Goal: Information Seeking & Learning: Check status

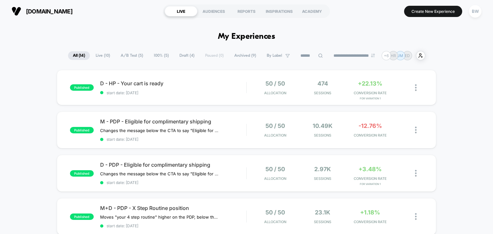
click at [104, 58] on span "Live ( 10 )" at bounding box center [103, 55] width 24 height 9
click at [125, 58] on span "A/B Test ( 5 )" at bounding box center [132, 55] width 32 height 9
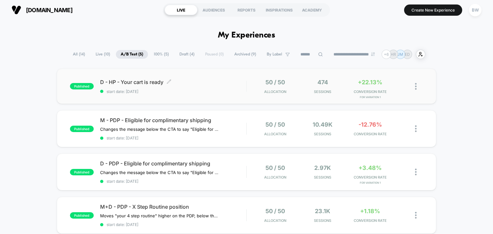
scroll to position [1, 0]
click at [212, 90] on span "start date: [DATE]" at bounding box center [173, 91] width 146 height 5
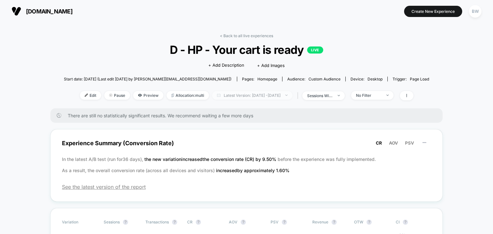
click at [245, 98] on span "Latest Version: [DATE] - [DATE]" at bounding box center [252, 95] width 80 height 9
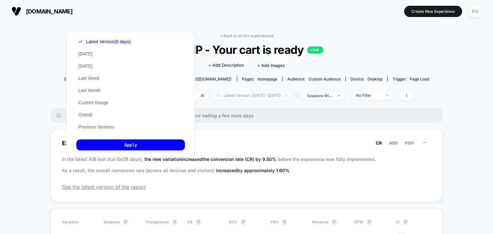
click at [245, 98] on span "Latest Version: [DATE] - [DATE]" at bounding box center [252, 95] width 80 height 9
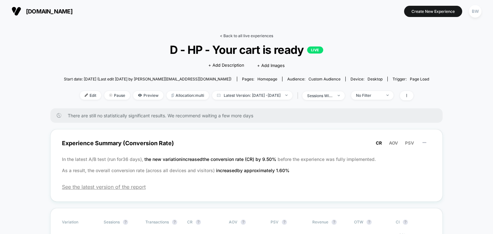
click at [244, 38] on link "< Back to all live experiences" at bounding box center [246, 35] width 53 height 5
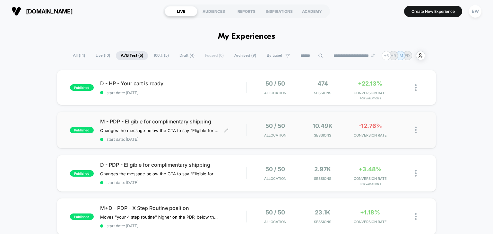
click at [187, 141] on span "start date: [DATE]" at bounding box center [173, 139] width 146 height 5
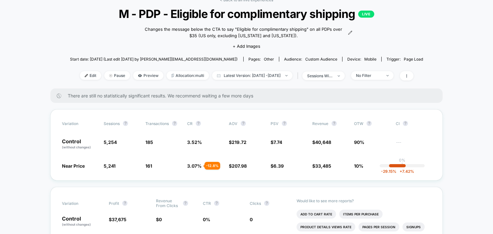
scroll to position [33, 0]
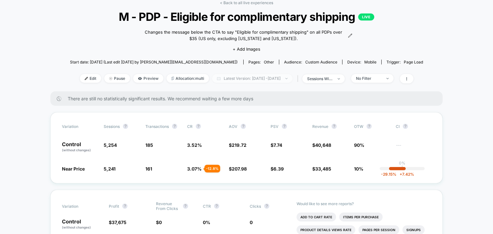
click at [275, 78] on span "Latest Version: [DATE] - [DATE]" at bounding box center [252, 78] width 80 height 9
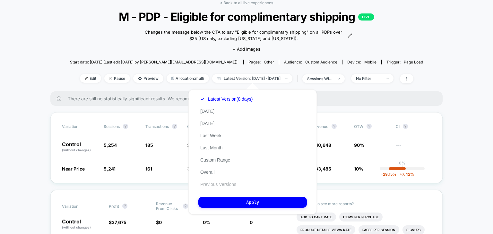
click at [221, 185] on button "Previous Versions" at bounding box center [218, 185] width 40 height 6
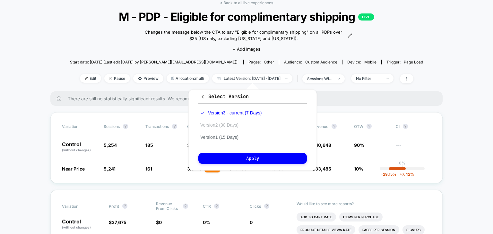
click at [208, 125] on button "Version 2 (30 Days)" at bounding box center [219, 125] width 42 height 6
click at [205, 94] on span "Select Version" at bounding box center [224, 96] width 48 height 6
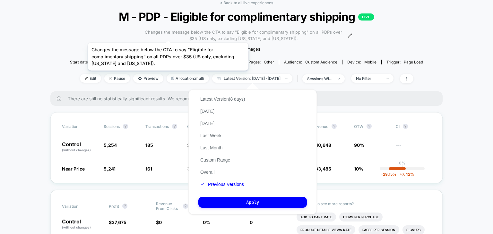
click at [168, 35] on span "Changes the message below the CTA to say "Eligible for complimentary shipping" …" at bounding box center [244, 35] width 206 height 13
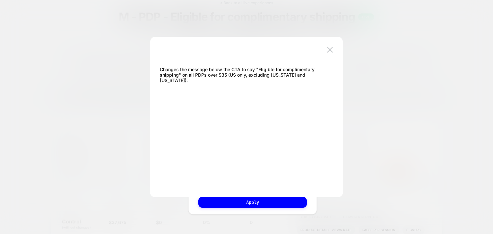
click at [251, 22] on div at bounding box center [246, 117] width 493 height 234
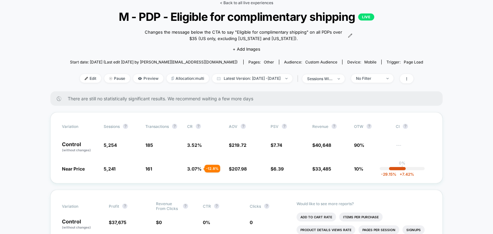
click at [259, 3] on link "< Back to all live experiences" at bounding box center [246, 2] width 53 height 5
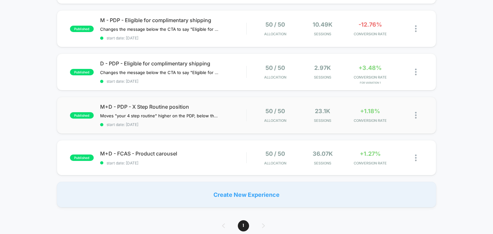
scroll to position [101, 0]
click at [185, 124] on span "start date: [DATE]" at bounding box center [173, 124] width 146 height 5
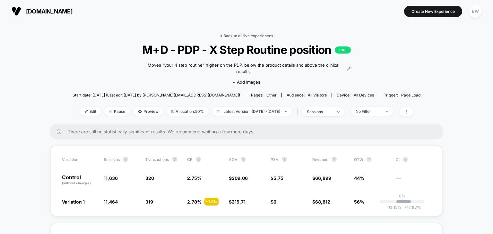
click at [258, 36] on link "< Back to all live experiences" at bounding box center [246, 35] width 53 height 5
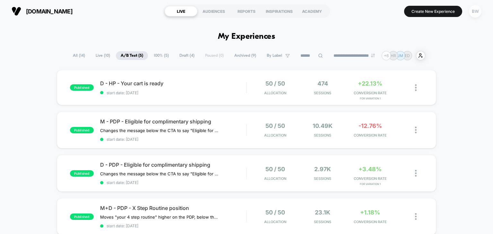
click at [473, 13] on div "BW" at bounding box center [475, 11] width 13 height 13
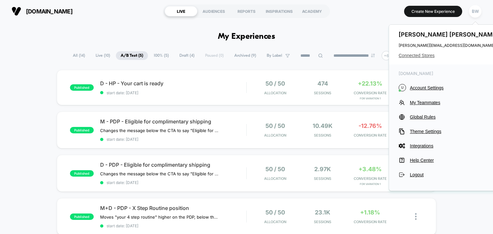
click at [422, 57] on span "Connected Stores" at bounding box center [449, 55] width 101 height 5
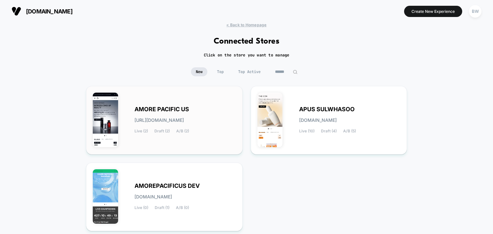
click at [200, 128] on div "AMORE PACIFIC US [URL][DOMAIN_NAME] Live (2) Draft (2) A/B (2)" at bounding box center [184, 120] width 101 height 26
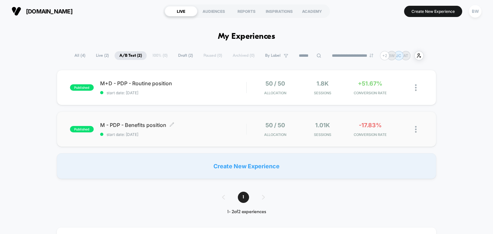
click at [199, 134] on span "start date: [DATE]" at bounding box center [173, 134] width 146 height 5
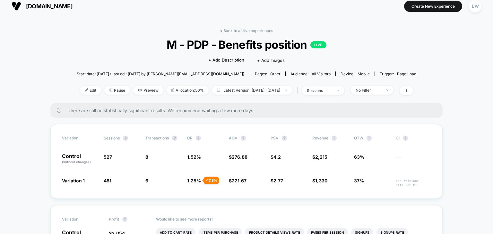
scroll to position [5, 0]
click at [227, 31] on link "< Back to all live experiences" at bounding box center [246, 30] width 53 height 5
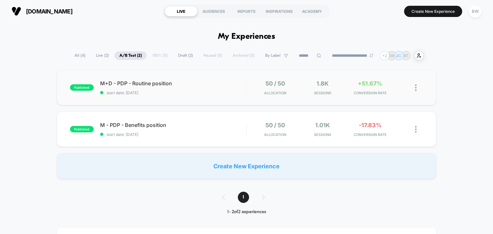
click at [208, 96] on div "published M+D - PDP - Routine position start date: [DATE] 50 / 50 Allocation 1.…" at bounding box center [247, 87] width 380 height 35
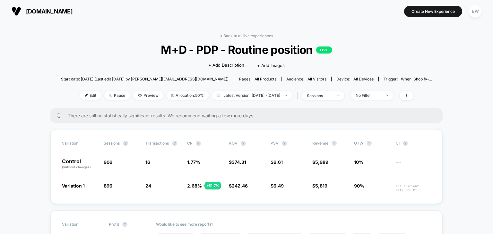
click at [254, 35] on link "< Back to all live experiences" at bounding box center [246, 35] width 53 height 5
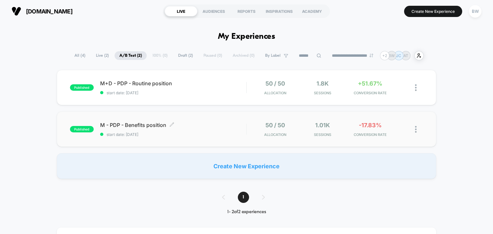
click at [162, 133] on span "start date: [DATE]" at bounding box center [173, 134] width 146 height 5
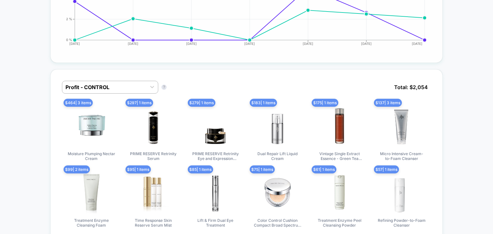
scroll to position [371, 0]
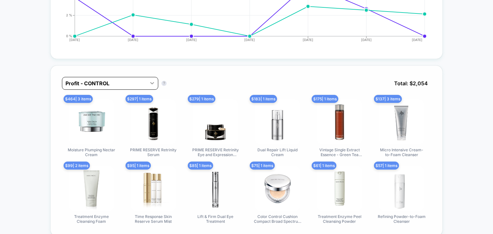
click at [151, 83] on icon at bounding box center [152, 83] width 4 height 2
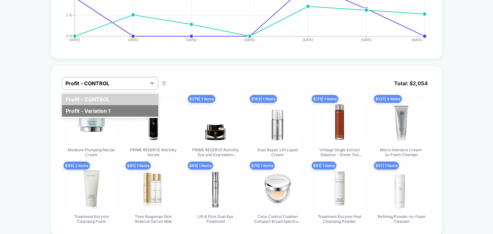
click at [141, 108] on div "Profit - Variation 1" at bounding box center [110, 111] width 96 height 12
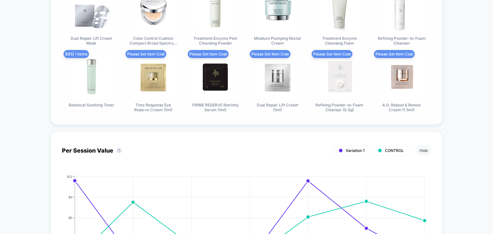
scroll to position [483, 0]
